Goal: Information Seeking & Learning: Learn about a topic

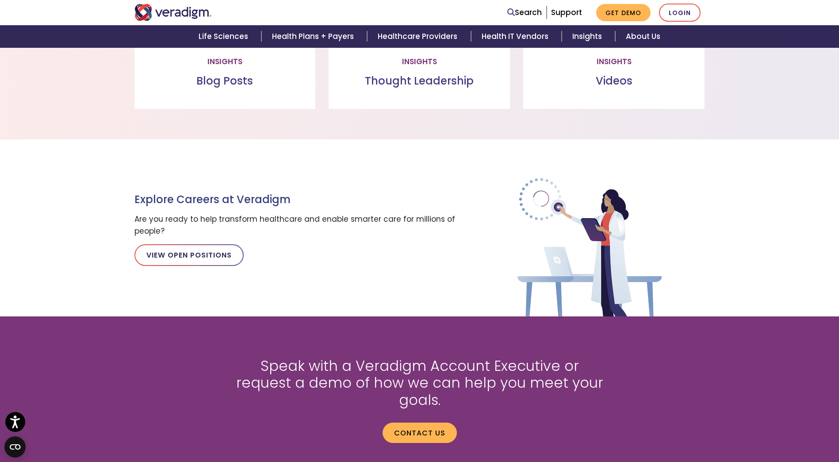
scroll to position [897, 0]
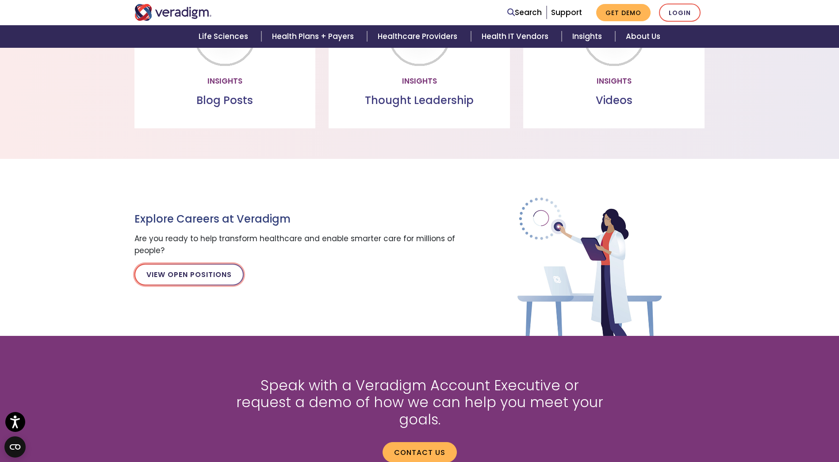
click at [183, 271] on link "View Open Positions" at bounding box center [188, 274] width 109 height 21
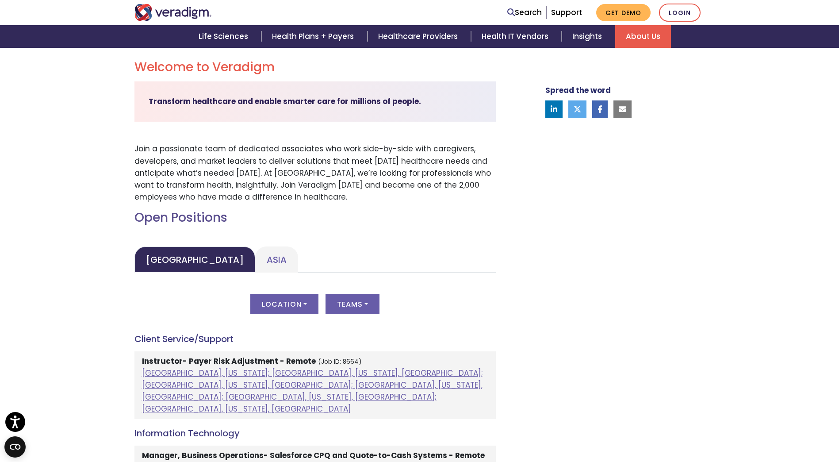
scroll to position [265, 0]
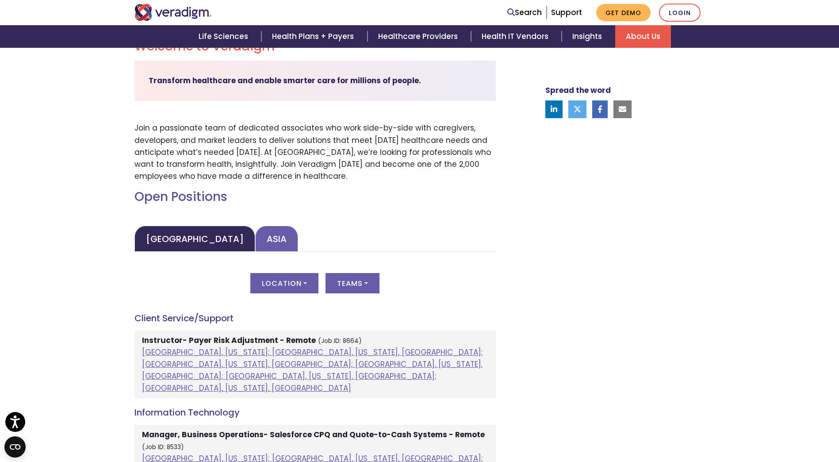
click at [258, 246] on link "Asia" at bounding box center [276, 239] width 43 height 26
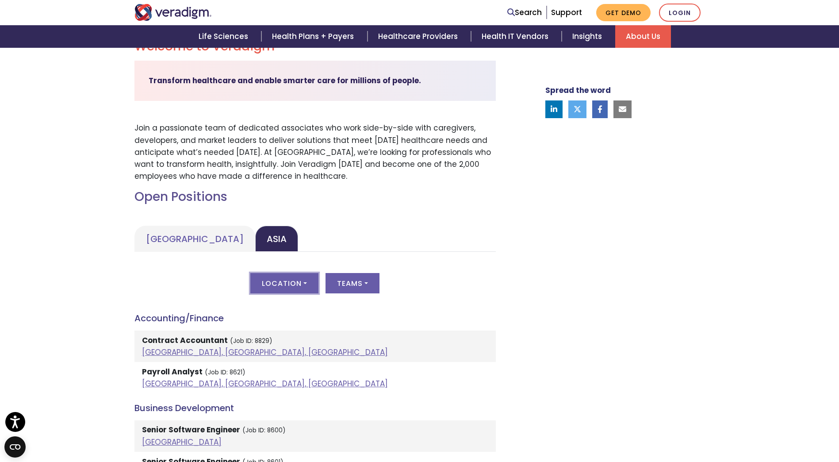
click at [279, 284] on button "Location" at bounding box center [284, 283] width 68 height 20
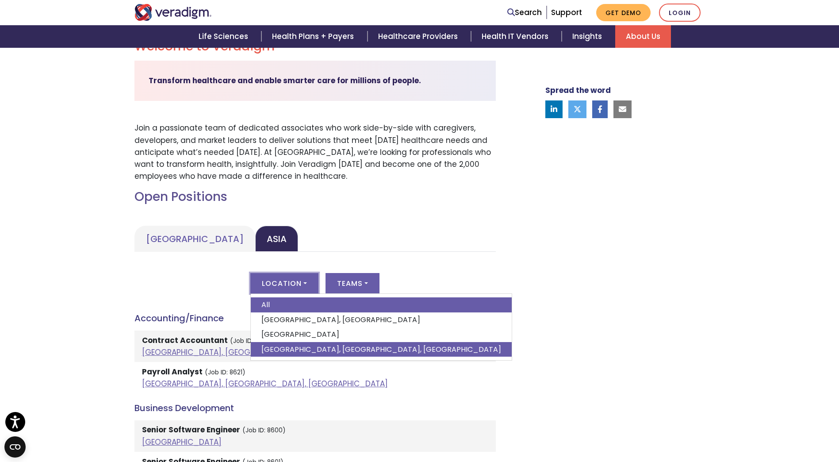
click at [292, 350] on link "[GEOGRAPHIC_DATA], [GEOGRAPHIC_DATA], [GEOGRAPHIC_DATA]" at bounding box center [381, 349] width 261 height 15
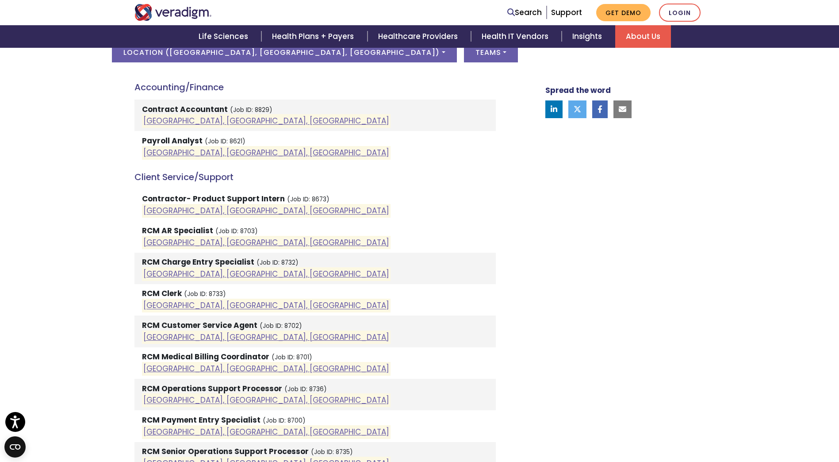
scroll to position [487, 0]
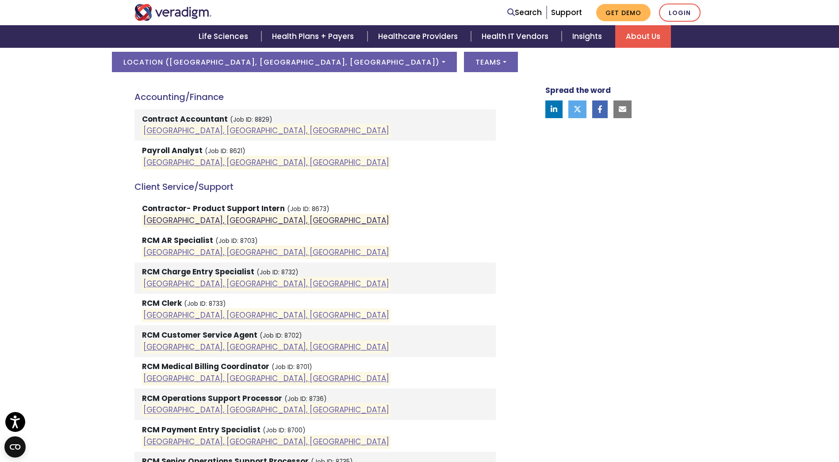
click at [219, 215] on link "[GEOGRAPHIC_DATA], [GEOGRAPHIC_DATA], [GEOGRAPHIC_DATA]" at bounding box center [266, 220] width 246 height 11
